Goal: Information Seeking & Learning: Learn about a topic

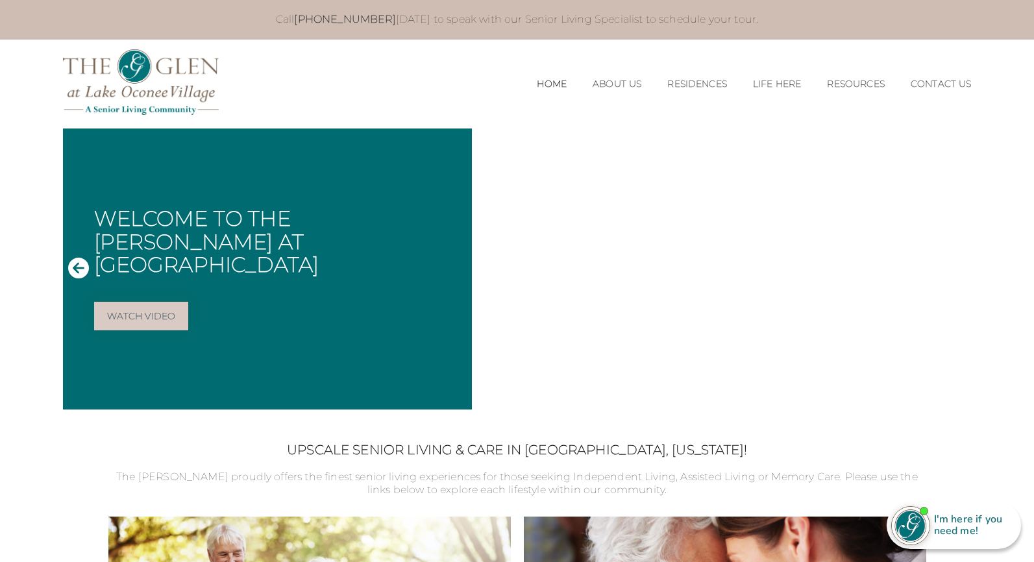
click at [953, 265] on icon "Next Slide" at bounding box center [955, 268] width 21 height 21
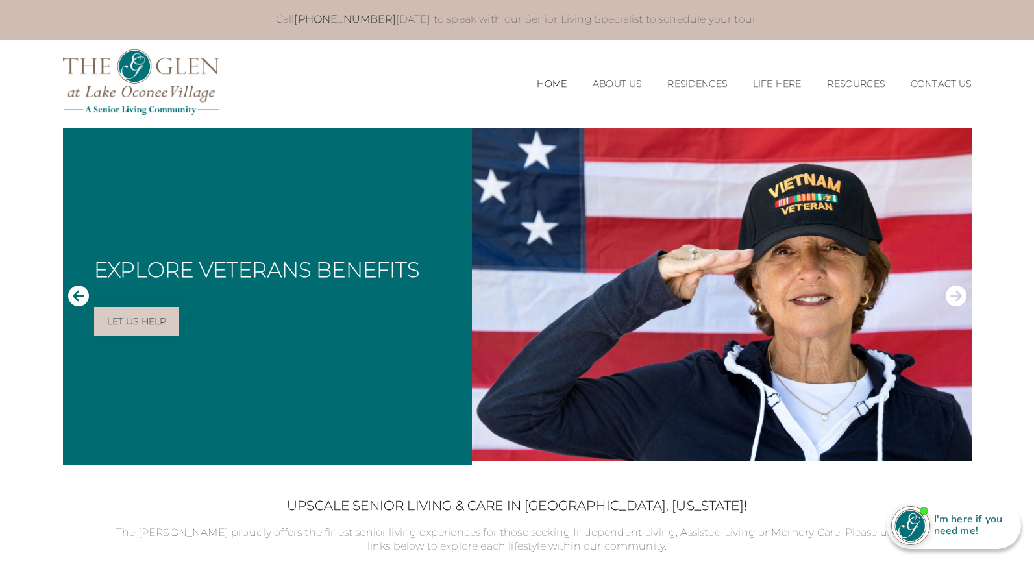
click at [951, 292] on icon "Next Slide" at bounding box center [955, 296] width 21 height 21
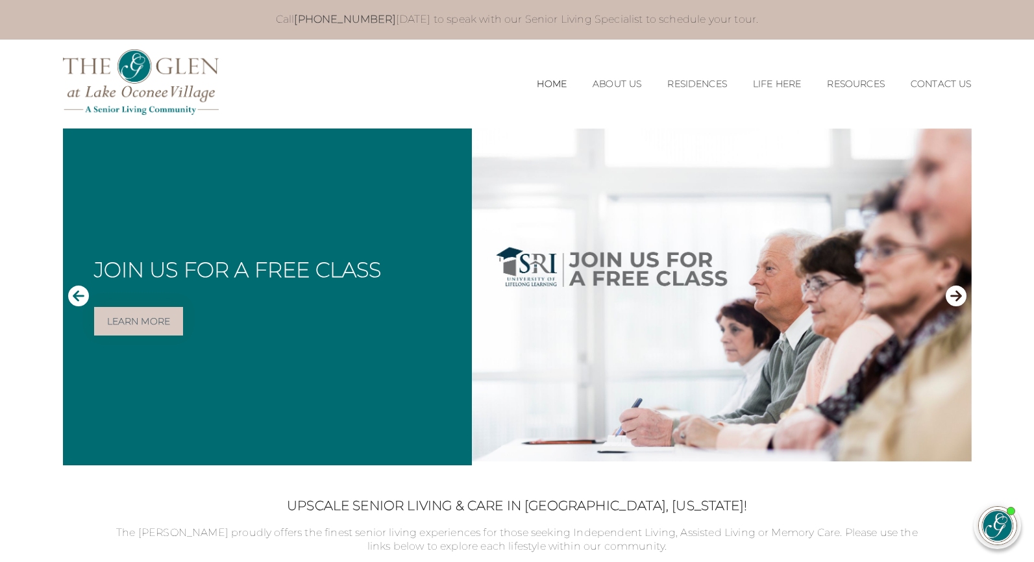
click at [953, 298] on icon "Next Slide" at bounding box center [955, 296] width 21 height 21
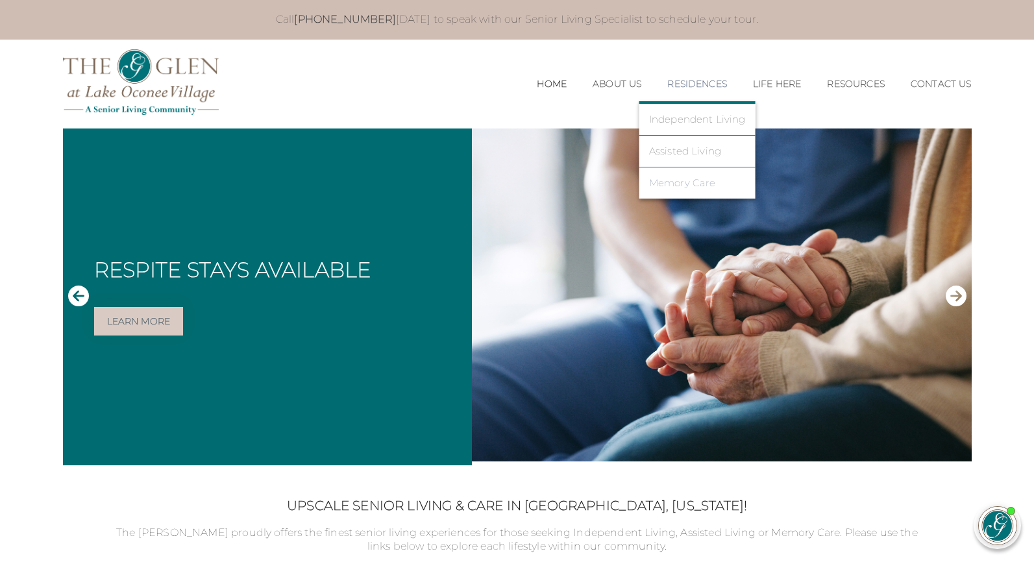
click at [666, 183] on link "Memory Care" at bounding box center [697, 183] width 97 height 12
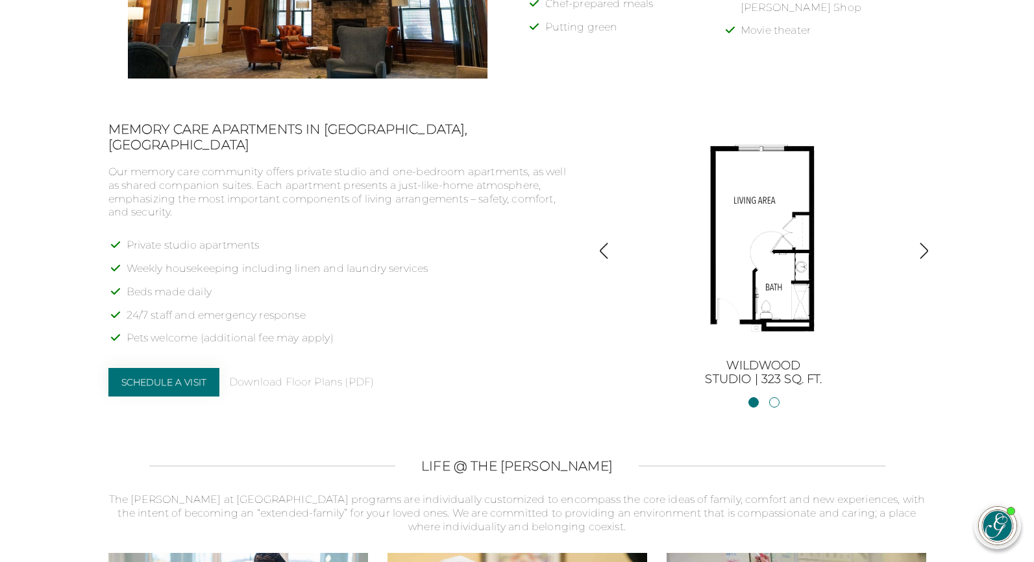
scroll to position [844, 0]
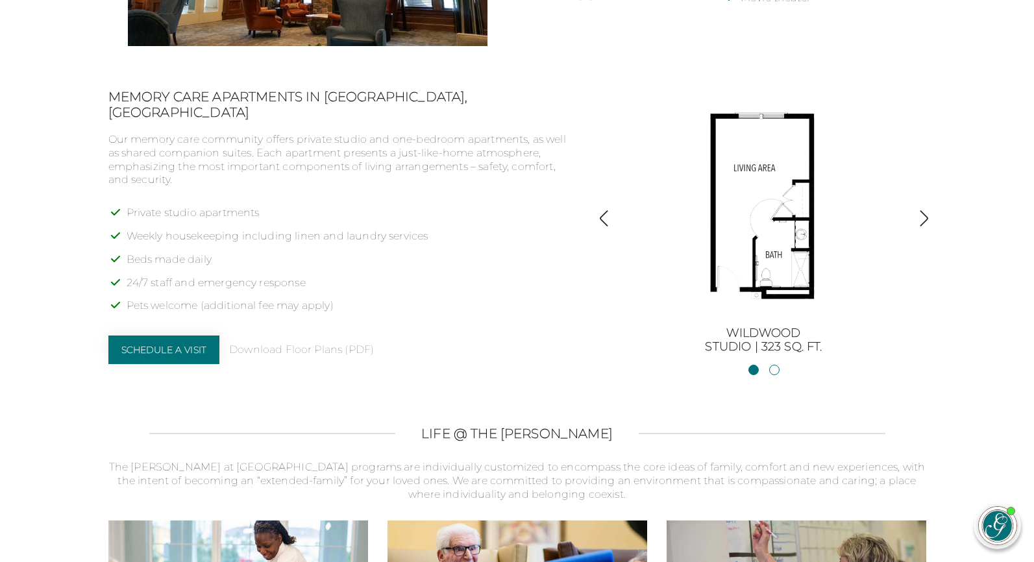
click at [921, 217] on img "button" at bounding box center [924, 219] width 18 height 18
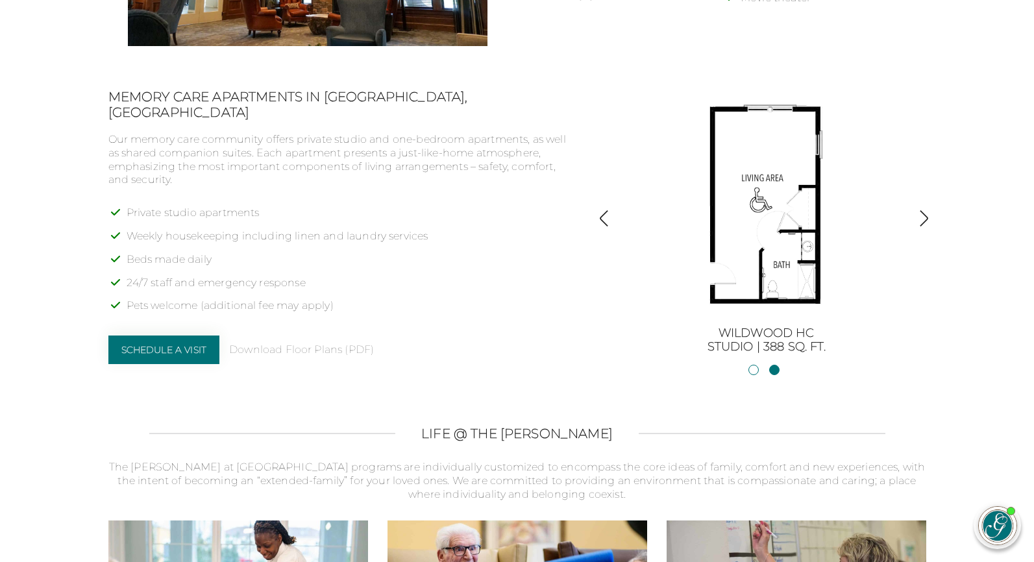
click at [923, 221] on img "button" at bounding box center [924, 219] width 18 height 18
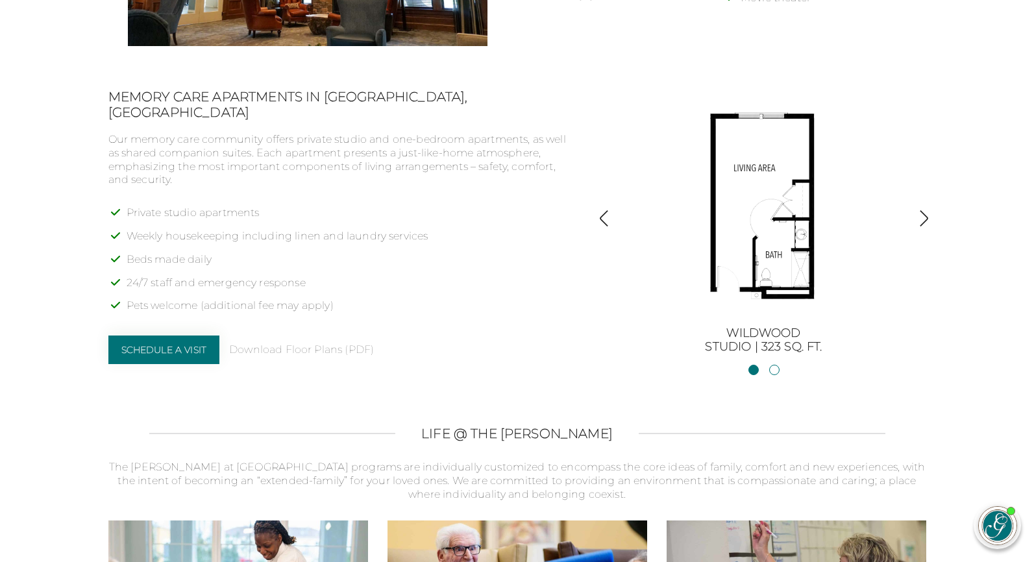
click at [923, 221] on img "button" at bounding box center [924, 219] width 18 height 18
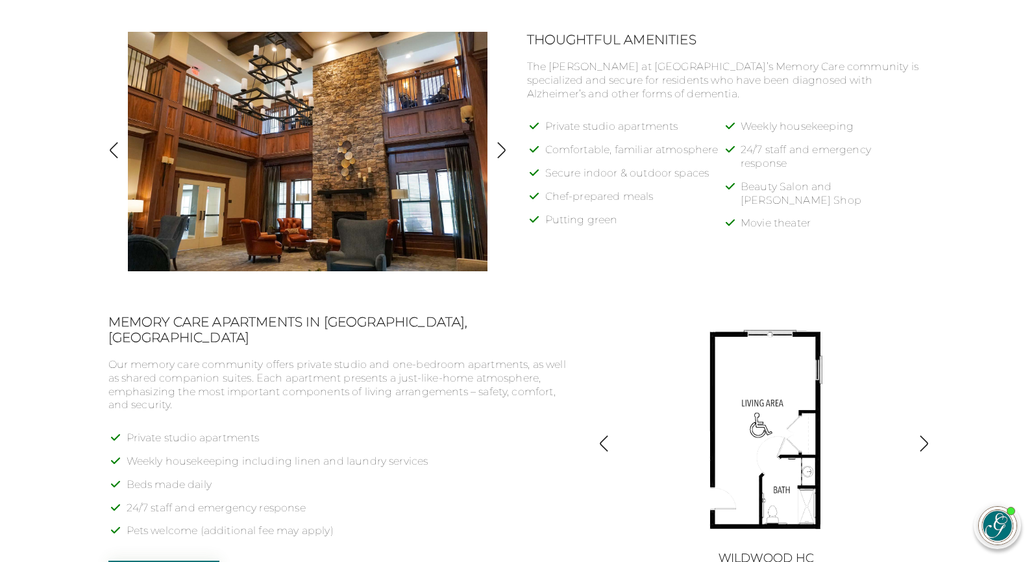
scroll to position [584, 0]
